Goal: Information Seeking & Learning: Find specific fact

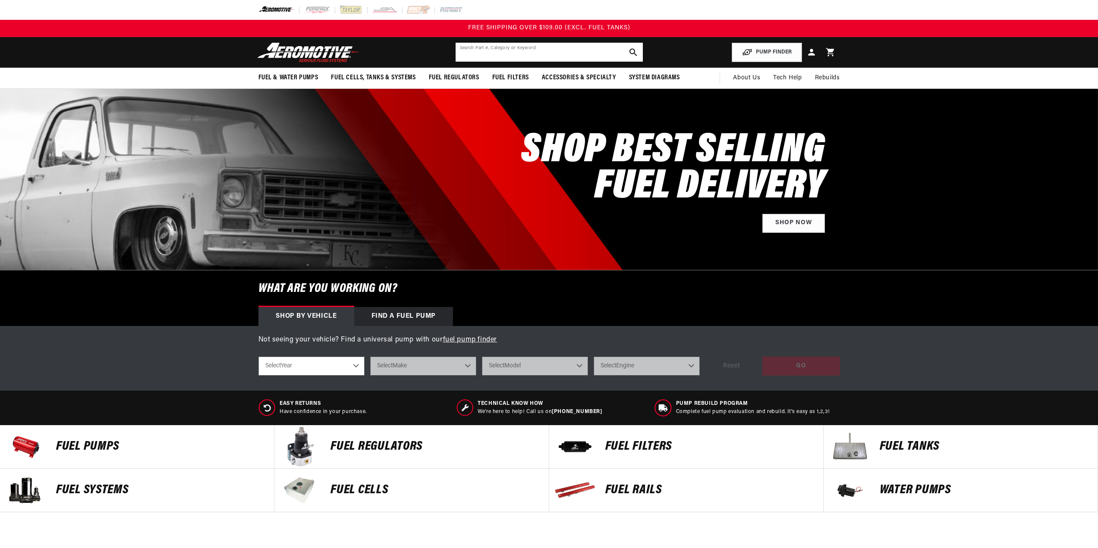
click at [524, 52] on input "text" at bounding box center [548, 52] width 187 height 19
paste input "ARO13010"
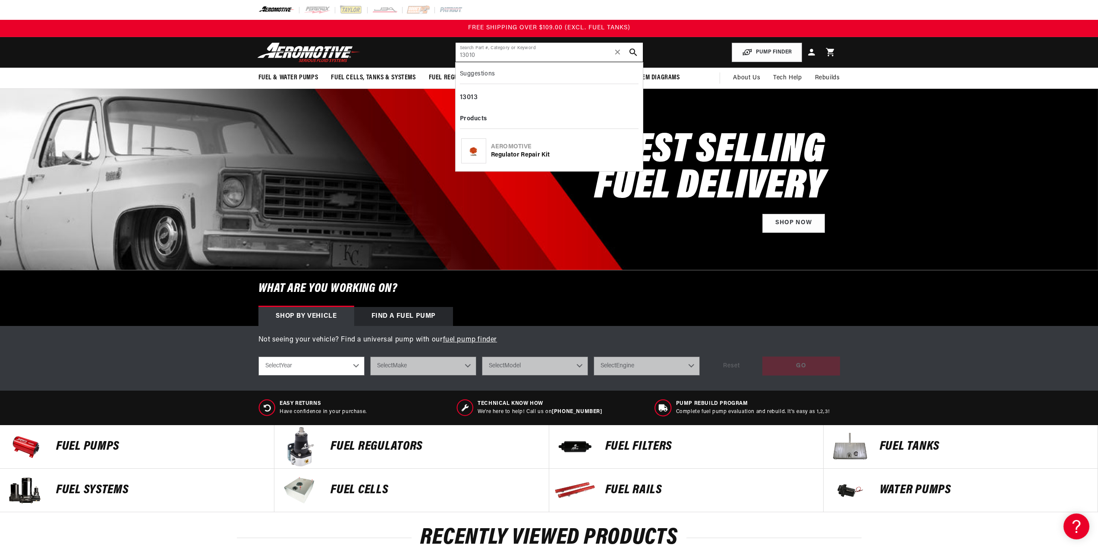
type input "13010"
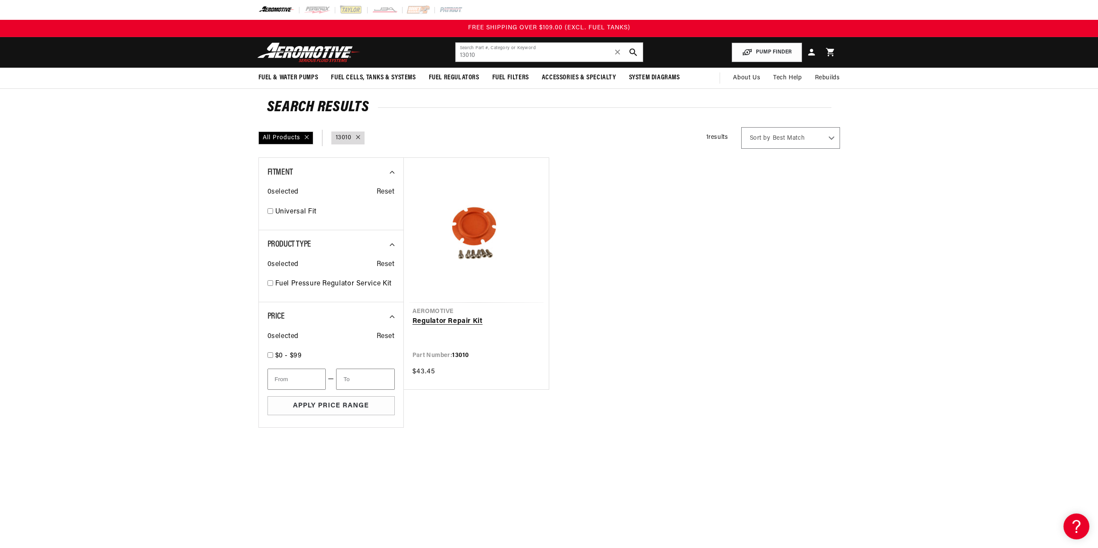
click at [474, 316] on link "Regulator Repair Kit" at bounding box center [476, 321] width 128 height 11
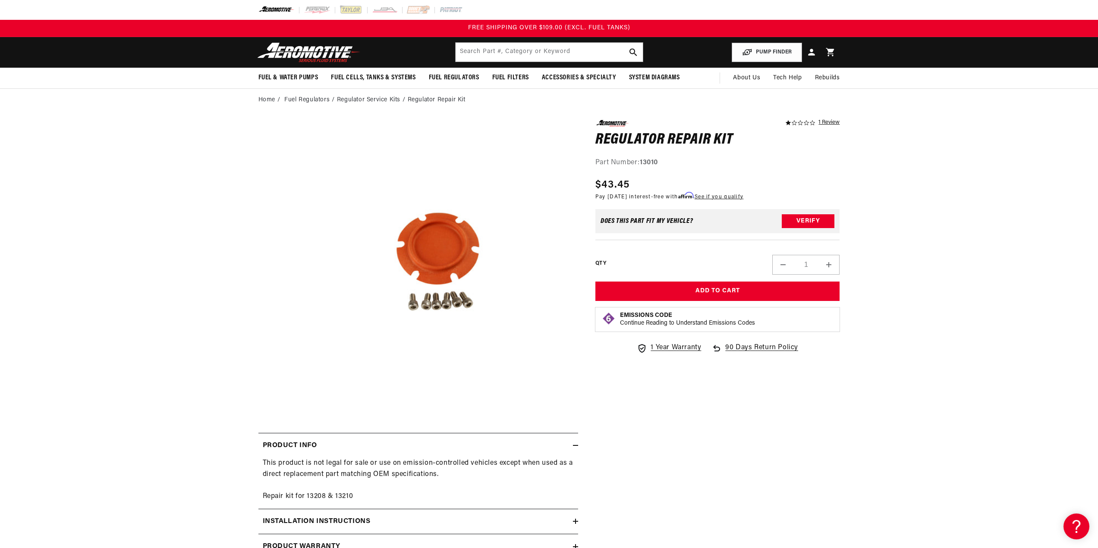
click at [306, 392] on button "Open media 1 in modal" at bounding box center [306, 392] width 0 height 0
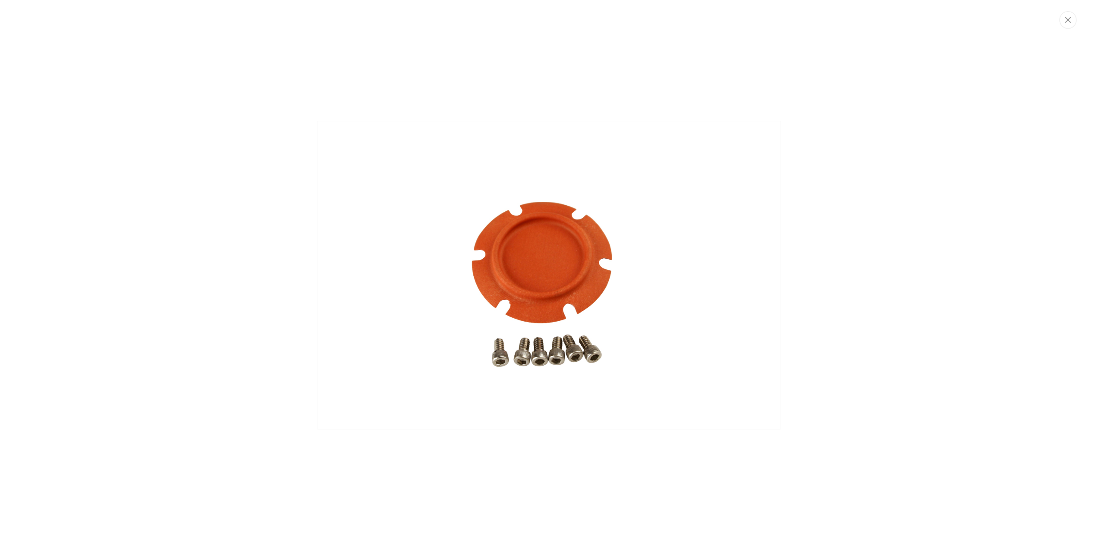
scroll to position [0, 0]
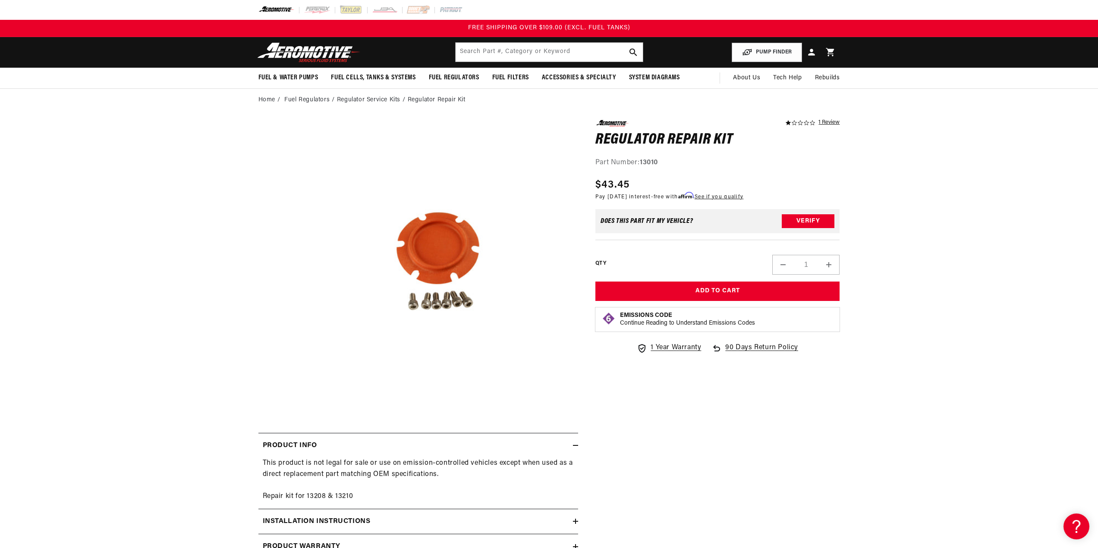
drag, startPoint x: 498, startPoint y: 271, endPoint x: 442, endPoint y: 253, distance: 59.3
click at [306, 392] on button "Open media 1 in modal" at bounding box center [306, 392] width 0 height 0
drag, startPoint x: 582, startPoint y: 263, endPoint x: 445, endPoint y: 261, distance: 137.6
drag, startPoint x: 445, startPoint y: 261, endPoint x: 353, endPoint y: 208, distance: 106.3
drag, startPoint x: 353, startPoint y: 208, endPoint x: 344, endPoint y: 148, distance: 60.2
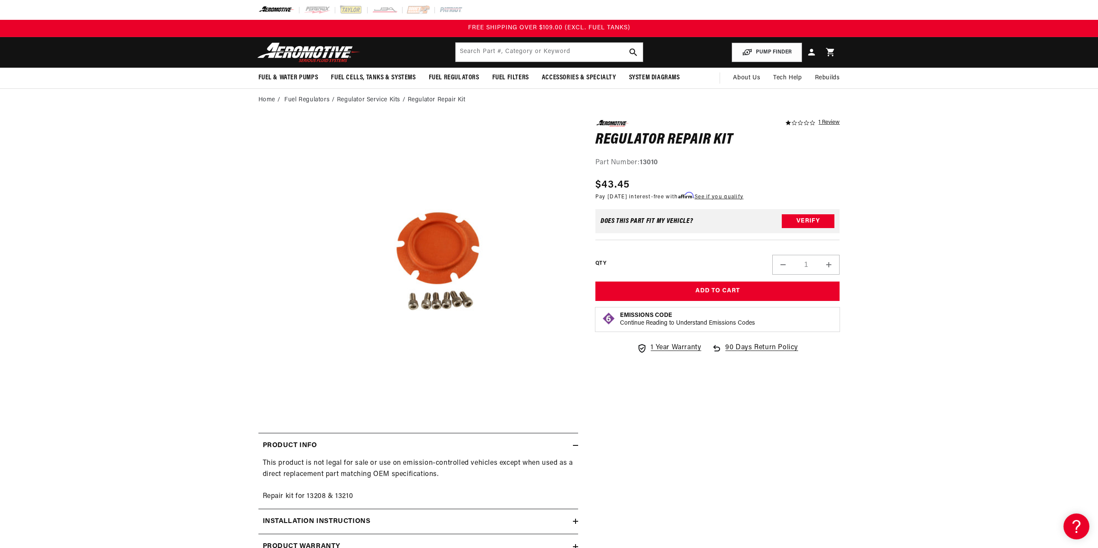
drag, startPoint x: 344, startPoint y: 148, endPoint x: 260, endPoint y: 263, distance: 141.4
drag, startPoint x: 260, startPoint y: 263, endPoint x: 512, endPoint y: 367, distance: 272.8
drag, startPoint x: 512, startPoint y: 367, endPoint x: 526, endPoint y: 401, distance: 36.0
drag, startPoint x: 526, startPoint y: 401, endPoint x: 411, endPoint y: 401, distance: 114.7
drag, startPoint x: 411, startPoint y: 401, endPoint x: 342, endPoint y: 401, distance: 69.9
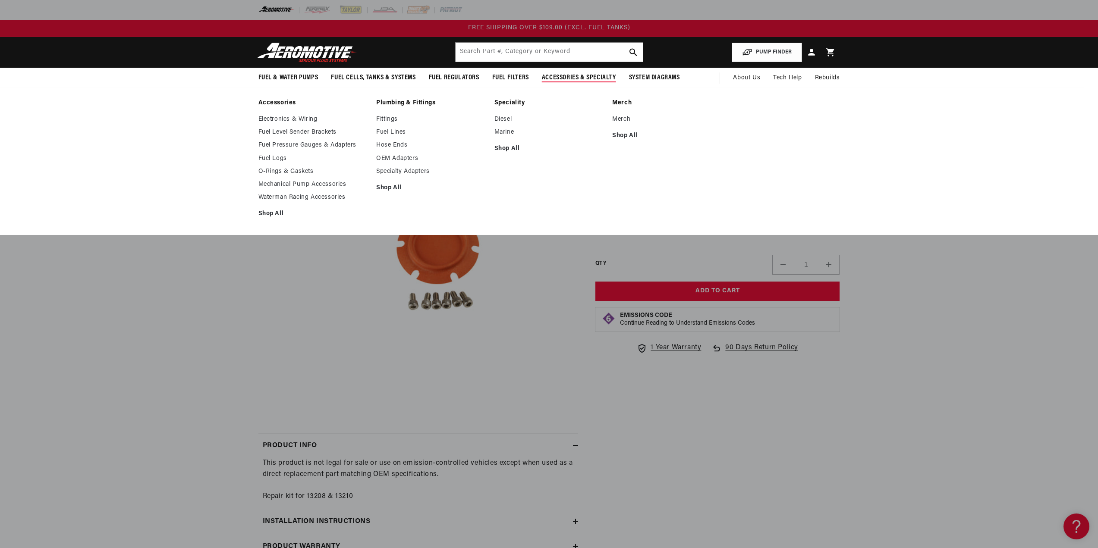
drag, startPoint x: 342, startPoint y: 401, endPoint x: 543, endPoint y: 79, distance: 379.6
drag, startPoint x: 543, startPoint y: 79, endPoint x: 168, endPoint y: 273, distance: 422.2
click at [166, 287] on section "1.0 star rating 1 Review Regulator Repair Kit Regulator Repair Kit 1.0 star rat…" at bounding box center [549, 367] width 1098 height 513
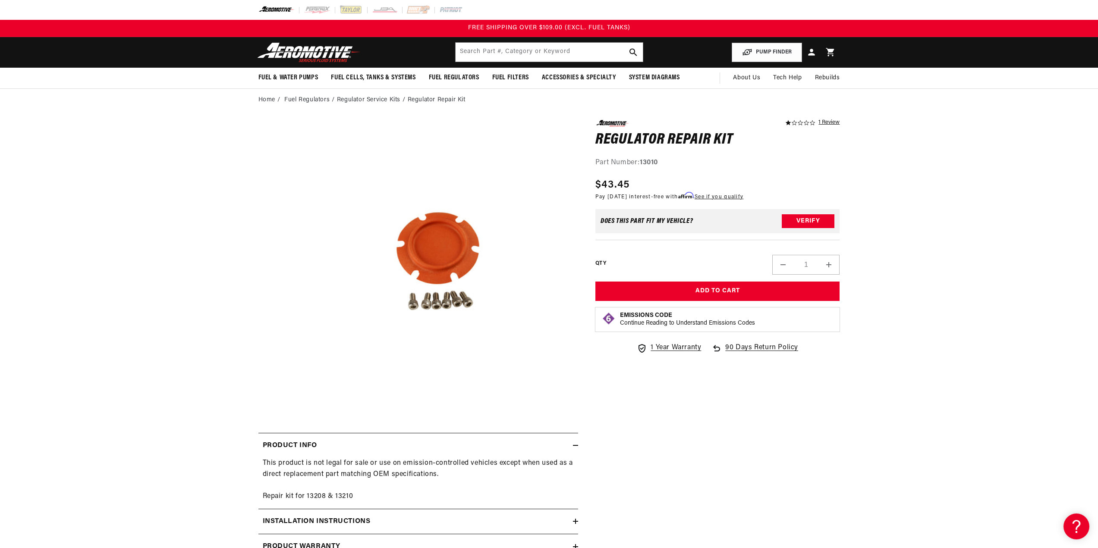
click at [196, 285] on section "1.0 star rating 1 Review Regulator Repair Kit Regulator Repair Kit 1.0 star rat…" at bounding box center [549, 367] width 1098 height 513
click at [306, 392] on button "Open media 1 in modal" at bounding box center [306, 392] width 0 height 0
drag, startPoint x: 358, startPoint y: 223, endPoint x: 322, endPoint y: 130, distance: 98.8
drag, startPoint x: 322, startPoint y: 130, endPoint x: 509, endPoint y: 209, distance: 202.7
click at [306, 392] on button "Open media 1 in modal" at bounding box center [306, 392] width 0 height 0
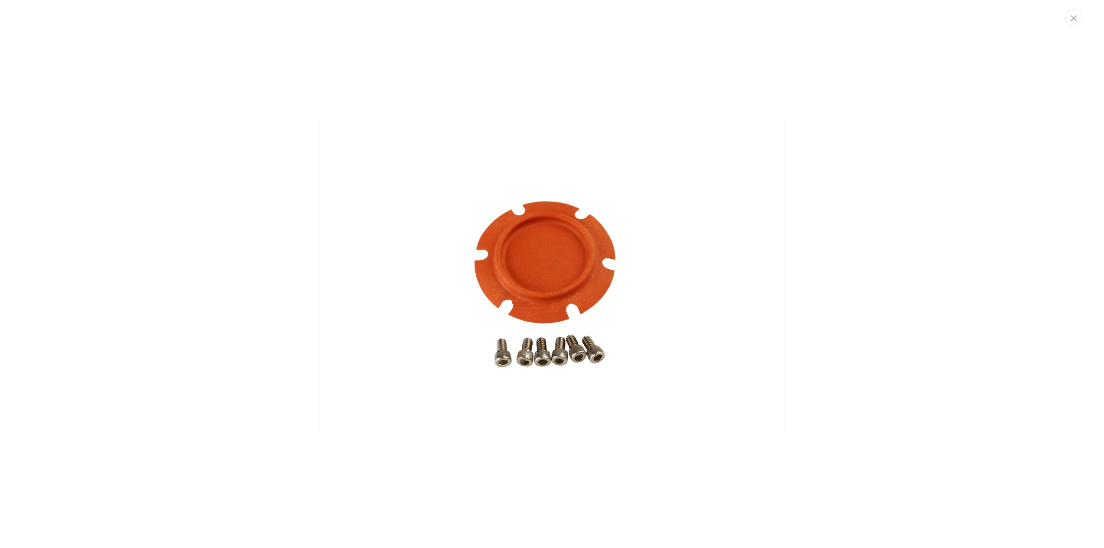
click at [228, 483] on div "Media gallery" at bounding box center [552, 274] width 1104 height 548
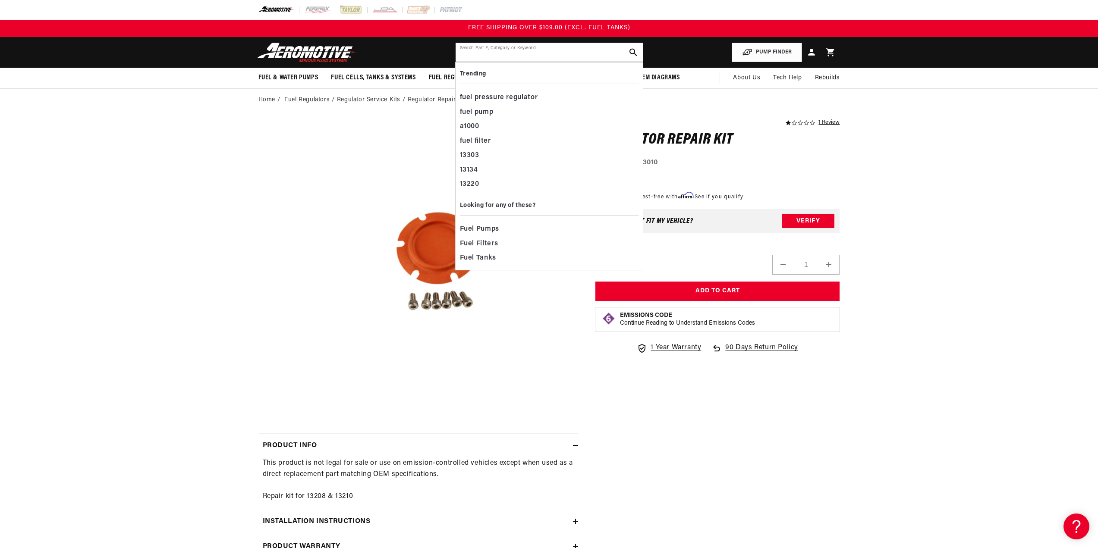
drag, startPoint x: 580, startPoint y: 53, endPoint x: 578, endPoint y: 44, distance: 9.0
click at [580, 52] on input "text" at bounding box center [548, 52] width 187 height 19
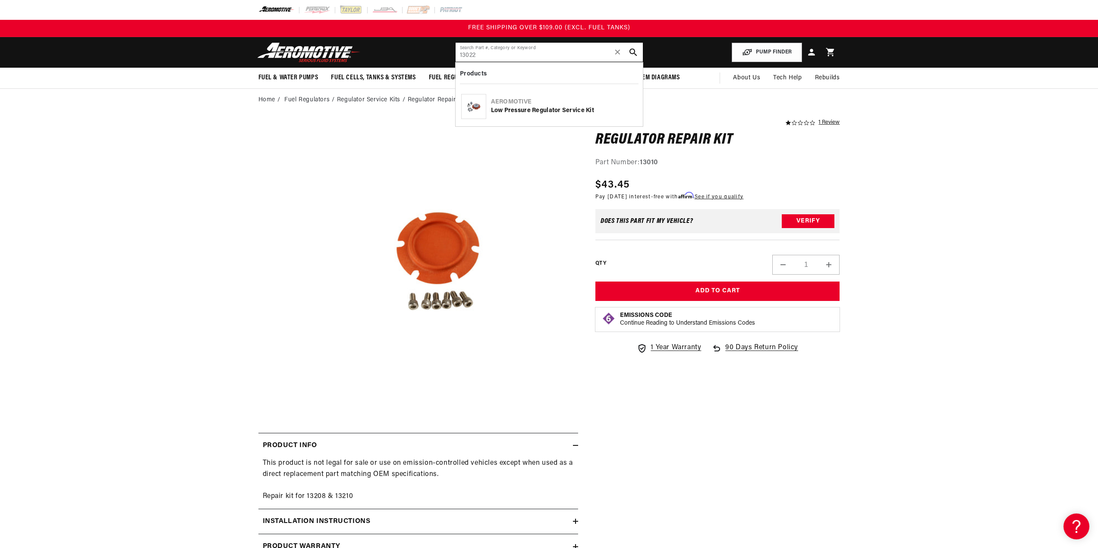
type input "13022"
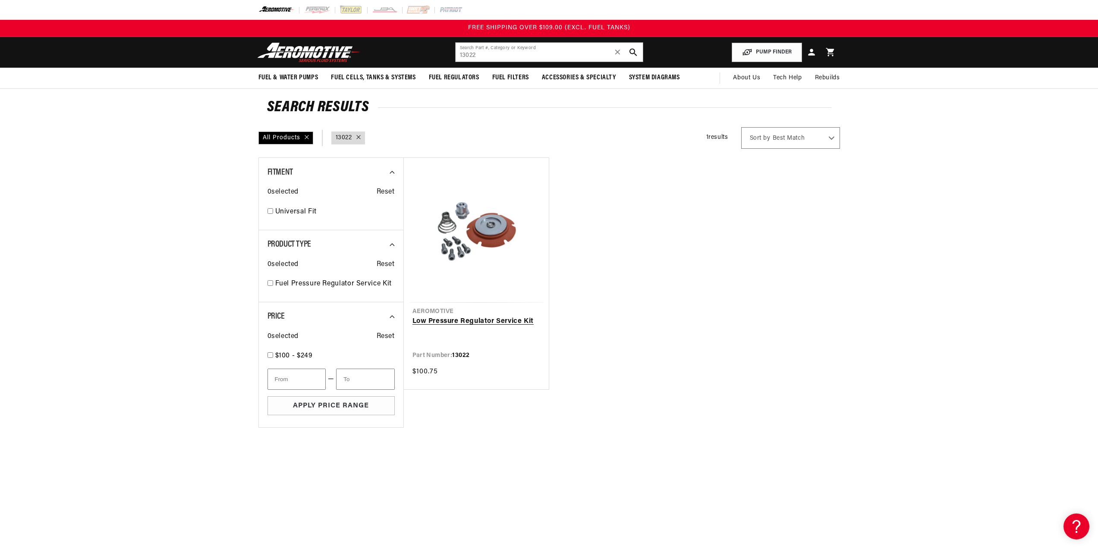
click at [493, 316] on link "Low Pressure Regulator Service Kit" at bounding box center [476, 321] width 128 height 11
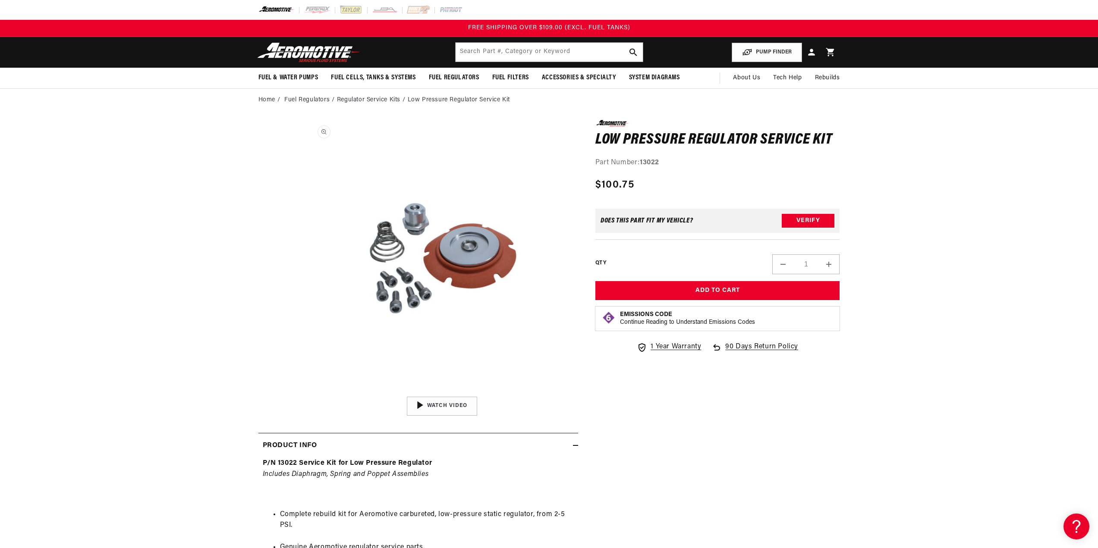
click at [306, 392] on button "Open media 1 in modal" at bounding box center [306, 392] width 0 height 0
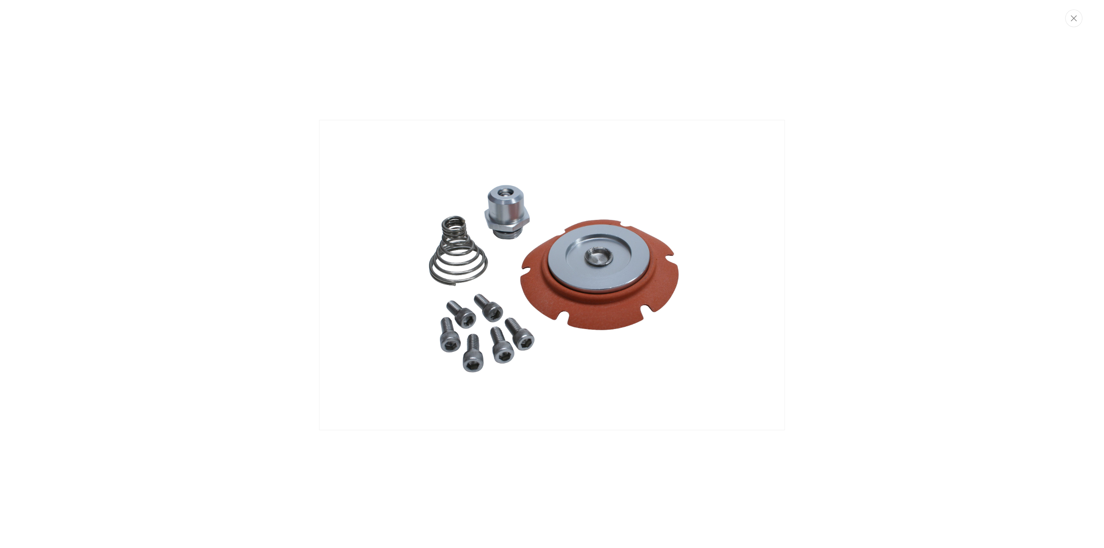
click at [252, 391] on div "Media gallery" at bounding box center [552, 274] width 1104 height 326
